Goal: Task Accomplishment & Management: Use online tool/utility

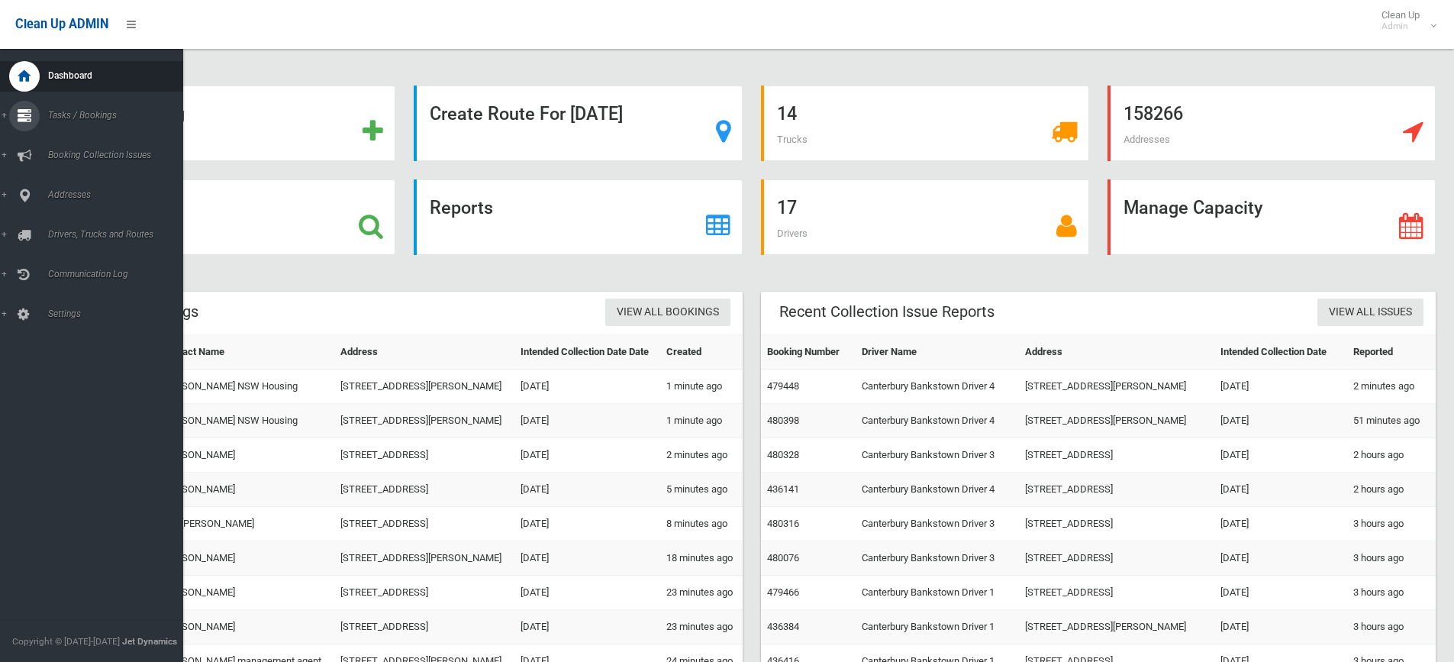
click at [2, 115] on link "Tasks / Bookings" at bounding box center [97, 116] width 195 height 31
click at [67, 228] on span "Search" at bounding box center [112, 227] width 138 height 11
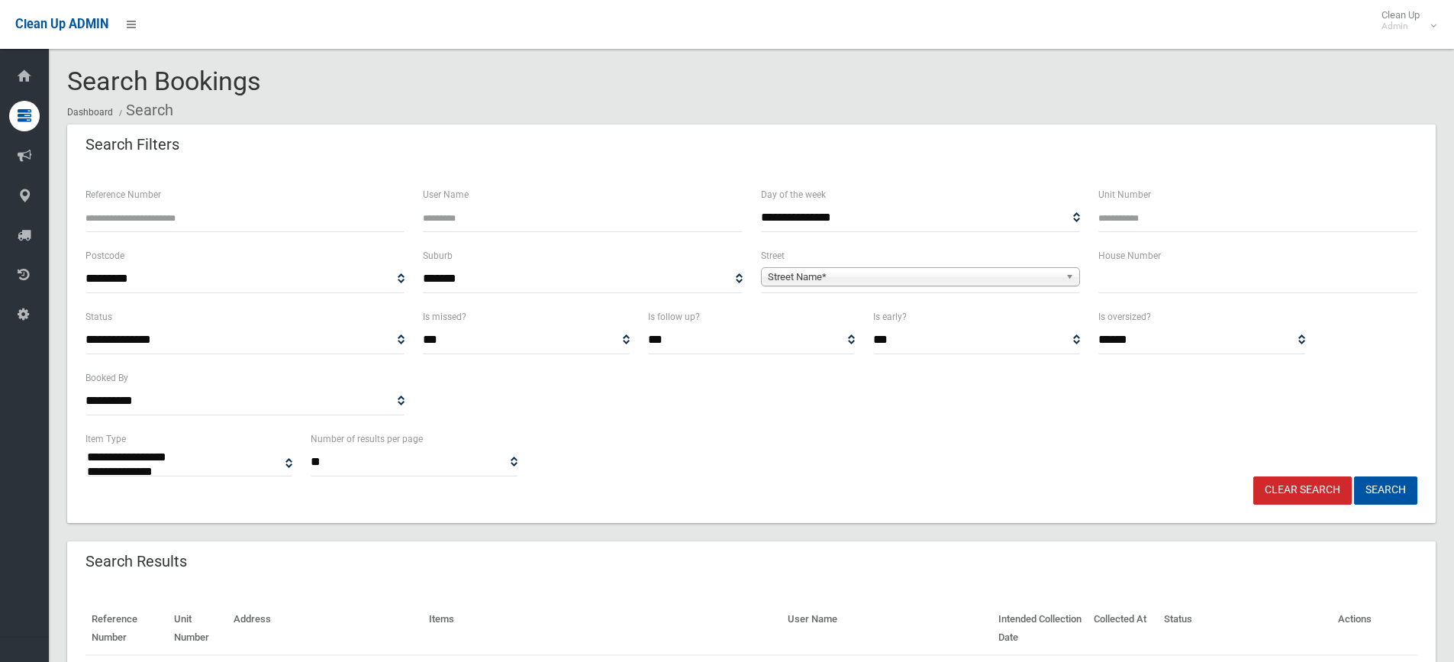
select select
click at [1125, 274] on input "text" at bounding box center [1257, 279] width 319 height 28
type input "*****"
click at [804, 277] on span "Street Name*" at bounding box center [913, 277] width 291 height 18
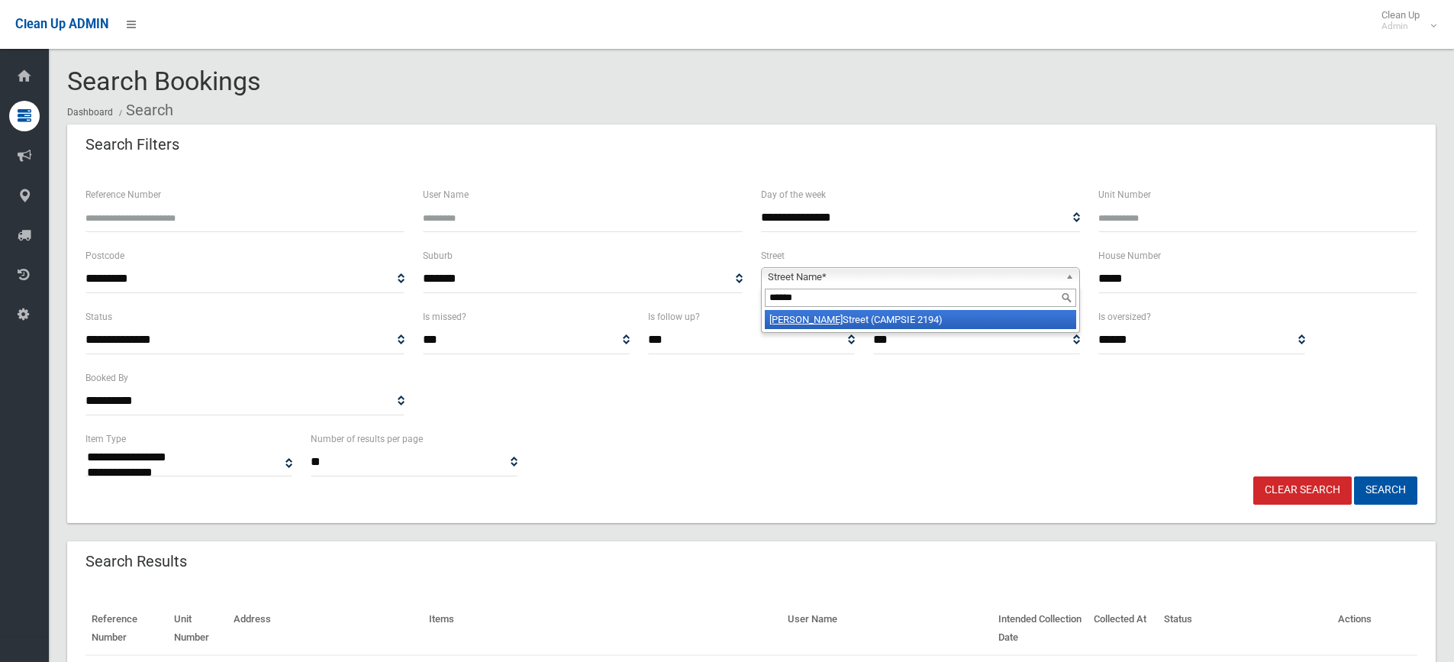
type input "******"
click at [856, 316] on li "[PERSON_NAME][GEOGRAPHIC_DATA] (CAMPSIE 2194)" at bounding box center [920, 319] width 311 height 19
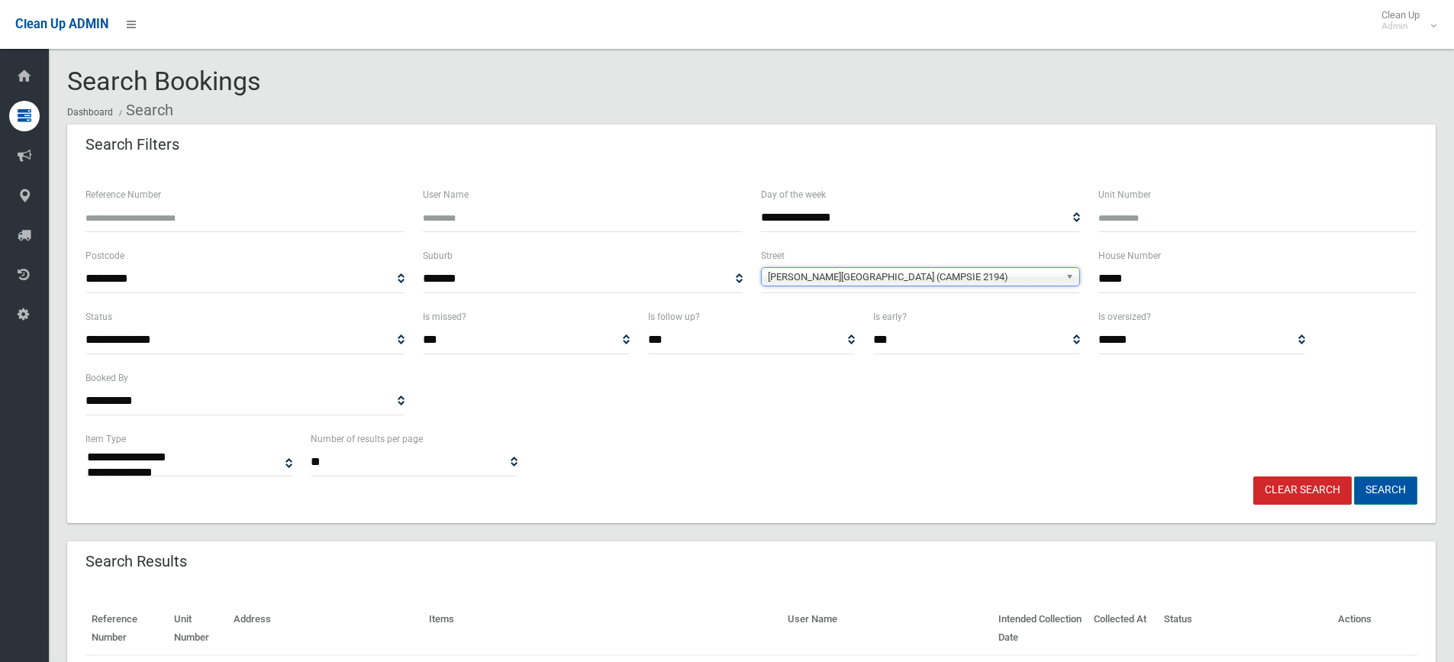
click at [1383, 488] on button "Search" at bounding box center [1385, 490] width 63 height 28
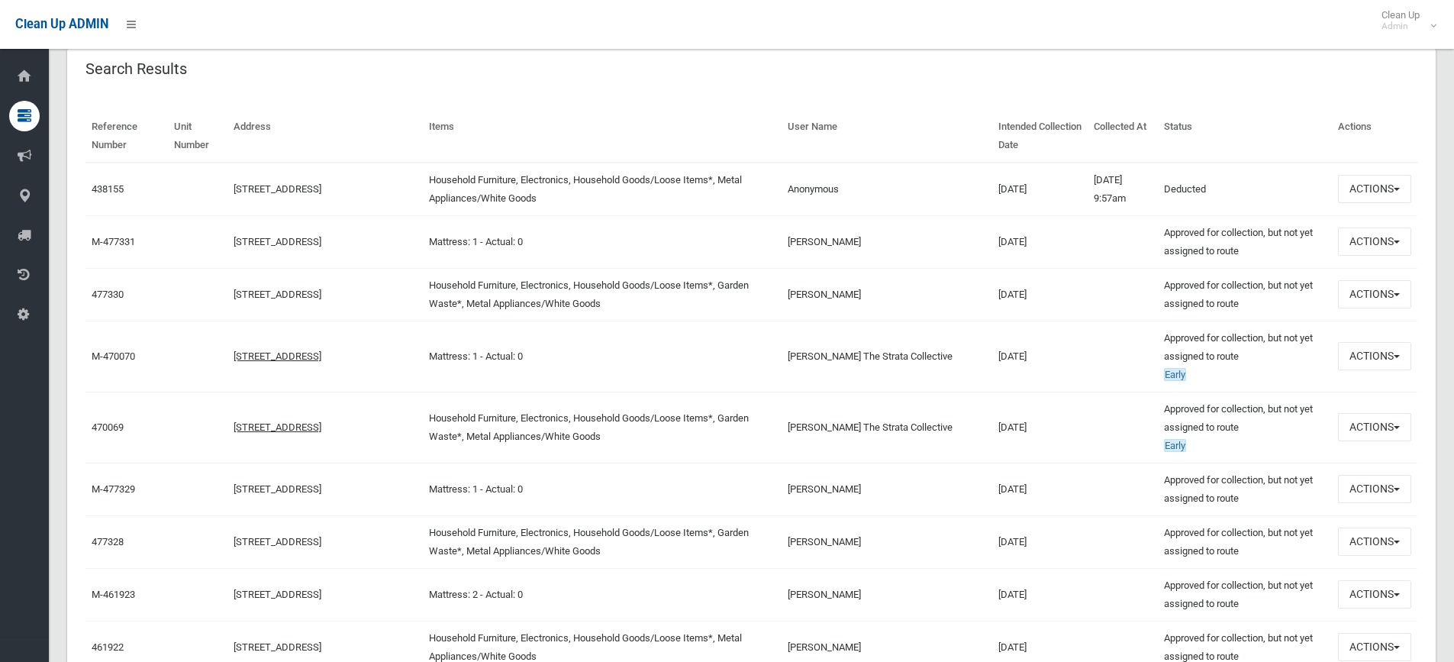
scroll to position [534, 0]
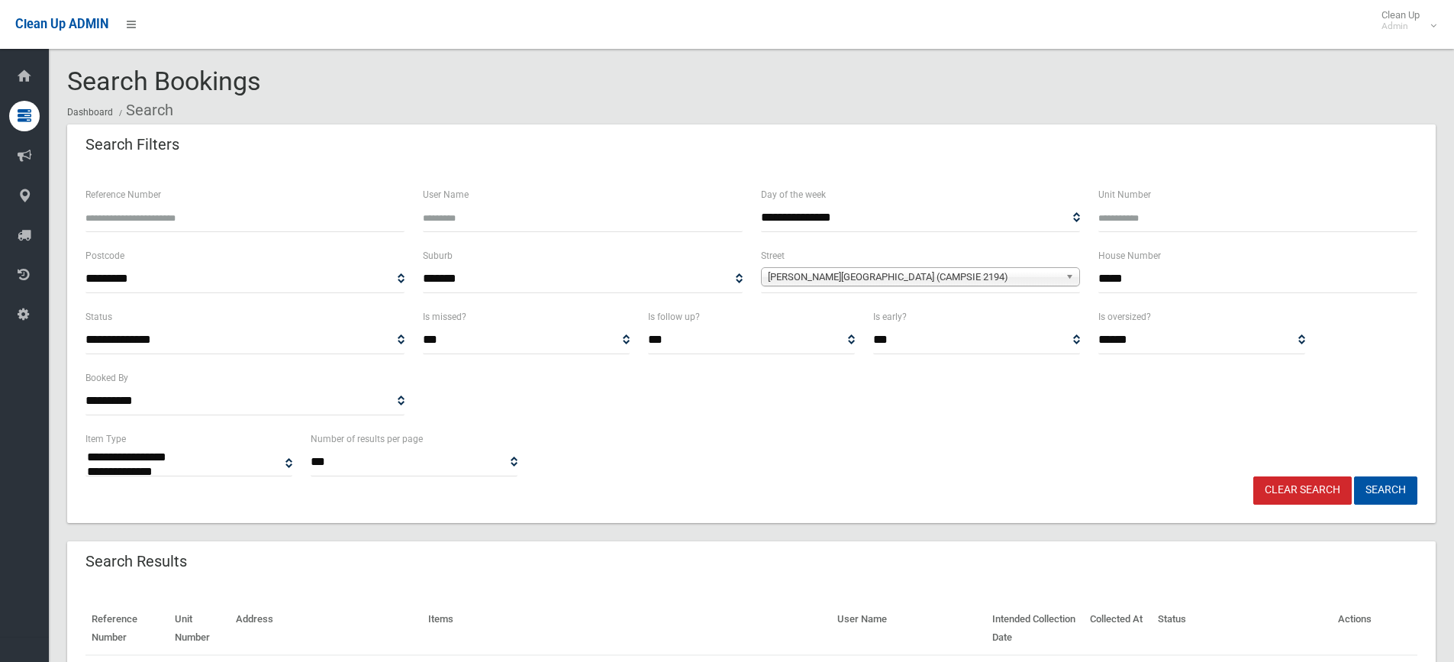
select select
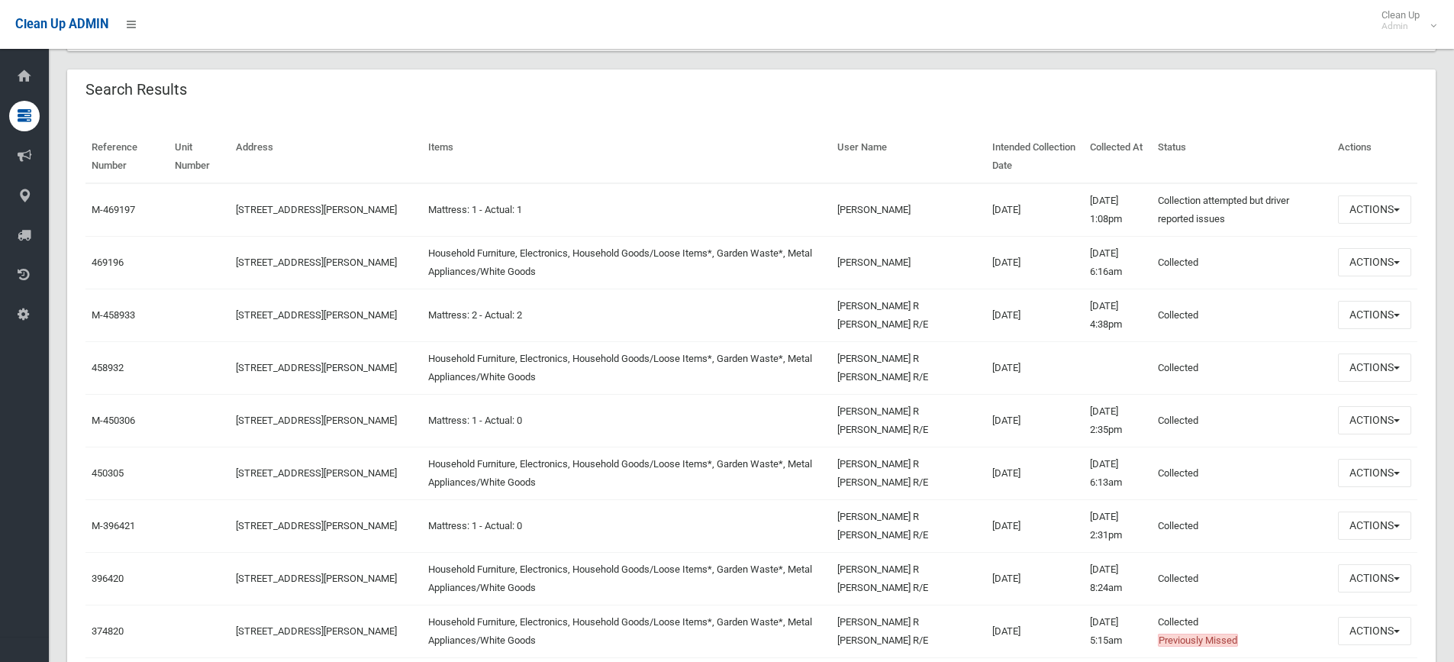
scroll to position [458, 0]
